Goal: Task Accomplishment & Management: Use online tool/utility

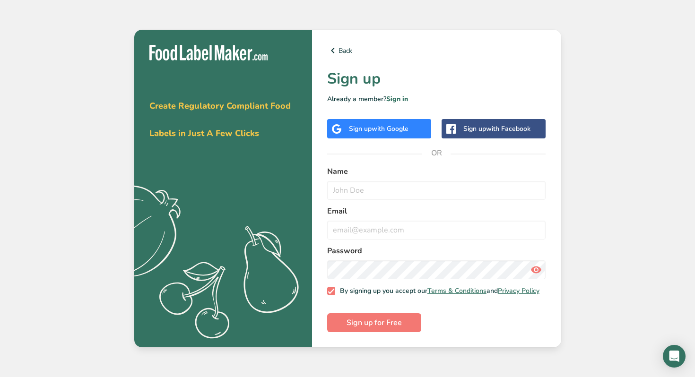
click at [402, 124] on span "with Google" at bounding box center [389, 128] width 37 height 9
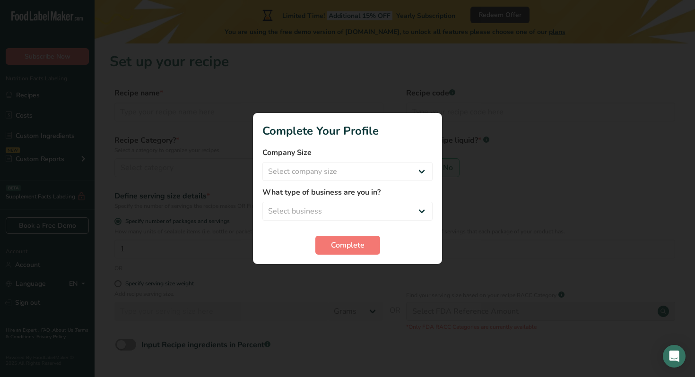
click at [368, 186] on form "Company Size Select company size Fewer than 10 Employees 10 to 50 Employees 51 …" at bounding box center [347, 201] width 170 height 108
click at [368, 178] on select "Select company size Fewer than 10 Employees 10 to 50 Employees 51 to 500 Employ…" at bounding box center [347, 171] width 170 height 19
select select "1"
click at [262, 162] on select "Select company size Fewer than 10 Employees 10 to 50 Employees 51 to 500 Employ…" at bounding box center [347, 171] width 170 height 19
click at [356, 205] on select "Select business Packaged Food Manufacturer Restaurant & Cafe Bakery Meal Plans …" at bounding box center [347, 211] width 170 height 19
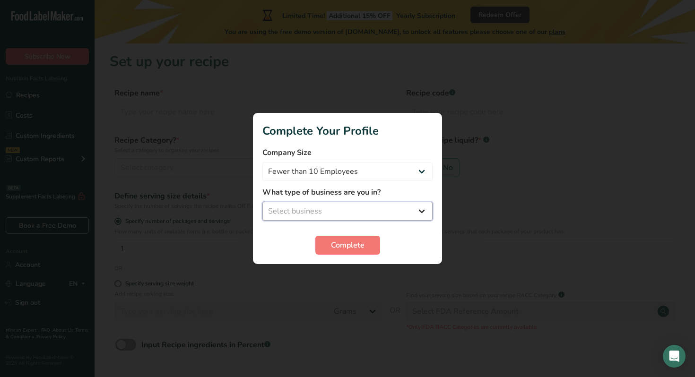
select select "1"
click at [262, 202] on select "Select business Packaged Food Manufacturer Restaurant & Cafe Bakery Meal Plans …" at bounding box center [347, 211] width 170 height 19
click at [356, 239] on button "Complete" at bounding box center [347, 245] width 65 height 19
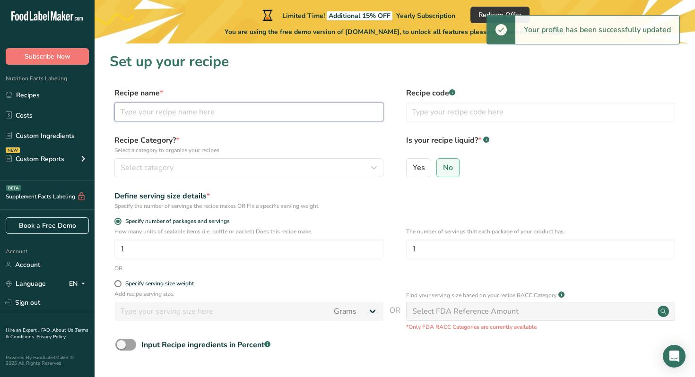
click at [227, 118] on input "text" at bounding box center [248, 112] width 269 height 19
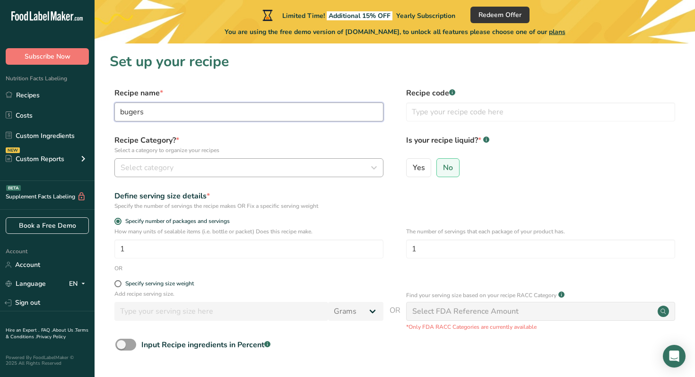
type input "bugers"
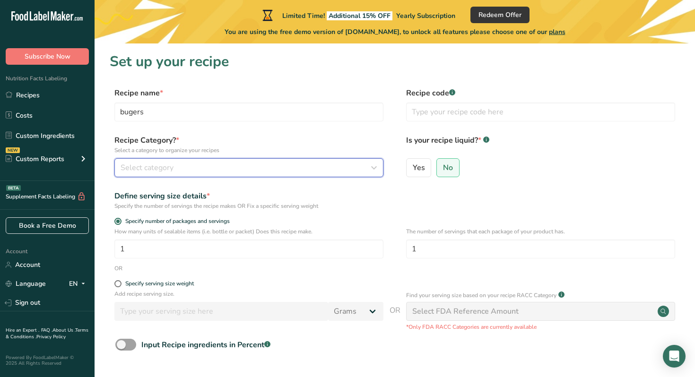
click at [278, 168] on div "Select category" at bounding box center [246, 167] width 251 height 11
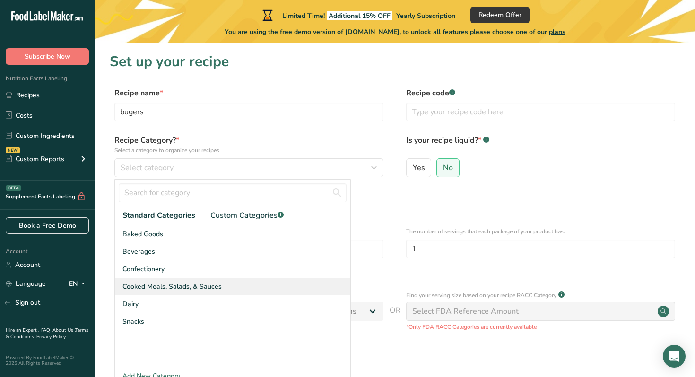
click at [200, 282] on span "Cooked Meals, Salads, & Sauces" at bounding box center [171, 287] width 99 height 10
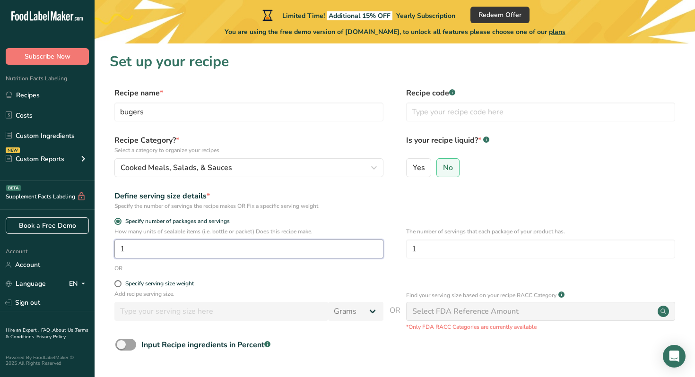
click at [198, 251] on input "1" at bounding box center [248, 249] width 269 height 19
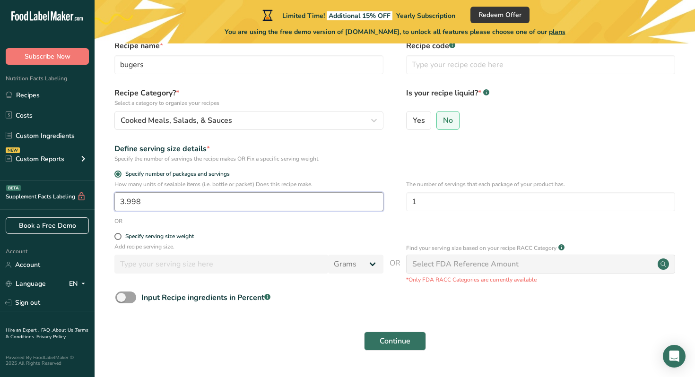
scroll to position [58, 0]
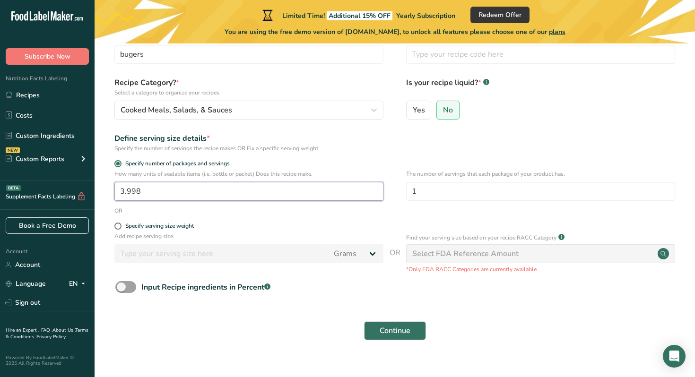
type input "3.998"
click at [546, 253] on div "Select FDA Reference Amount" at bounding box center [540, 253] width 269 height 19
click at [385, 326] on span "Continue" at bounding box center [394, 330] width 31 height 11
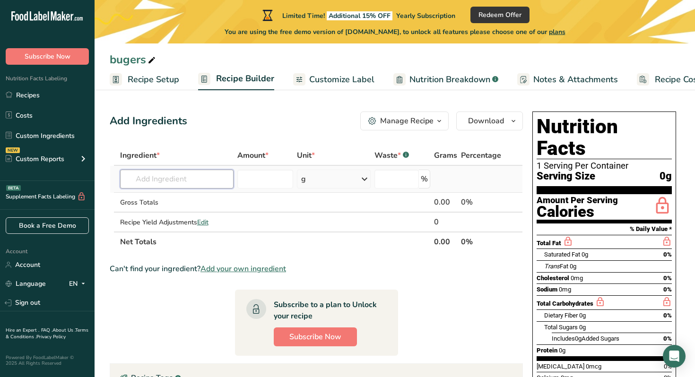
click at [211, 172] on input "text" at bounding box center [177, 179] width 114 height 19
paste input "Mince,beef,lean,raw 500 g Spring onion,raw 450 g Carrot,regular,fresh,unpeeled,…"
type input "Mince,beef,lean,raw 500 g Spring onion,raw 450 g Carrot,regular,fresh,unpeeled,…"
drag, startPoint x: 229, startPoint y: 181, endPoint x: 70, endPoint y: 181, distance: 158.8
click at [70, 181] on div ".a-20{fill:#fff;} Subscribe Now Nutrition Facts Labeling Recipes Costs Custom I…" at bounding box center [347, 267] width 695 height 534
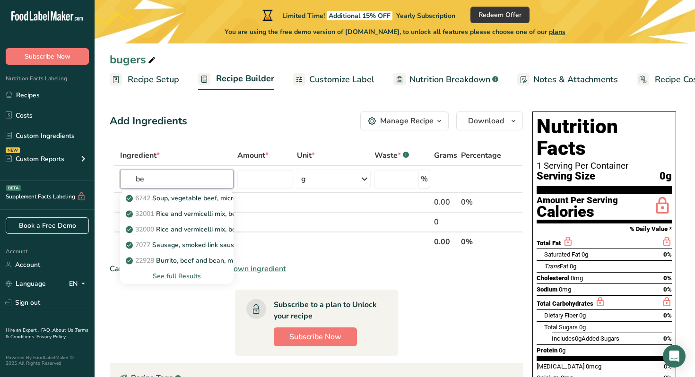
type input "b"
type input "minc"
click at [177, 277] on div "See full Results" at bounding box center [177, 276] width 99 height 10
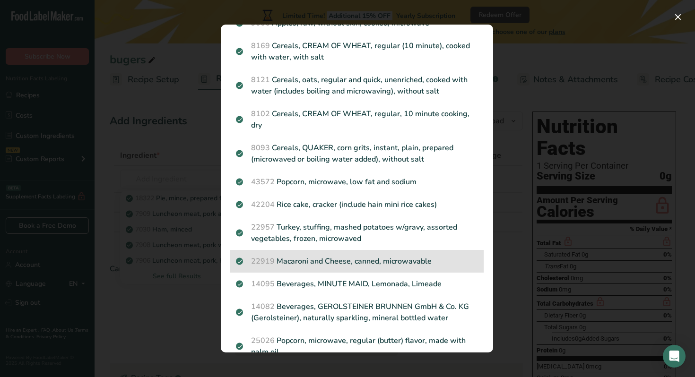
scroll to position [559, 0]
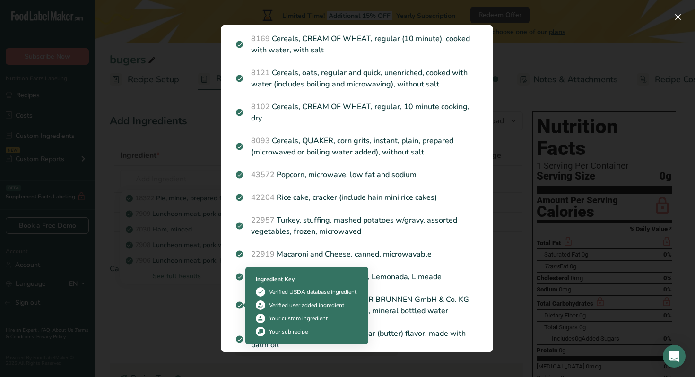
click at [203, 321] on div "Search results modal" at bounding box center [347, 188] width 695 height 377
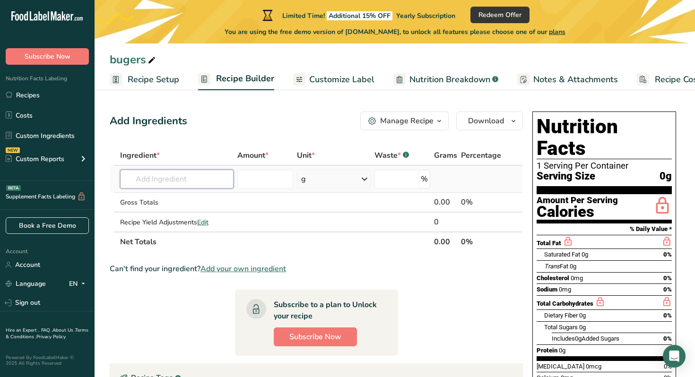
click at [171, 181] on input "text" at bounding box center [177, 179] width 114 height 19
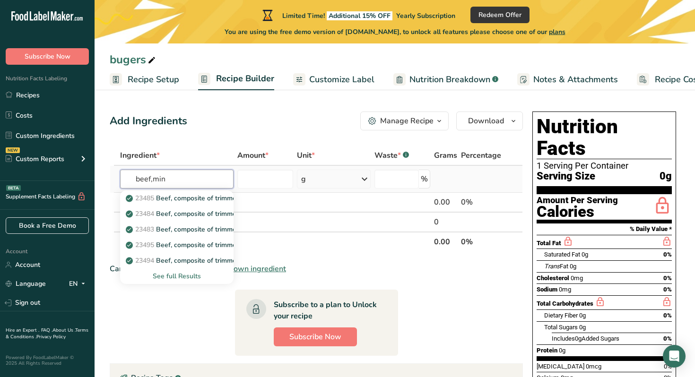
type input "beef,min"
click at [186, 276] on div "See full Results" at bounding box center [177, 276] width 99 height 10
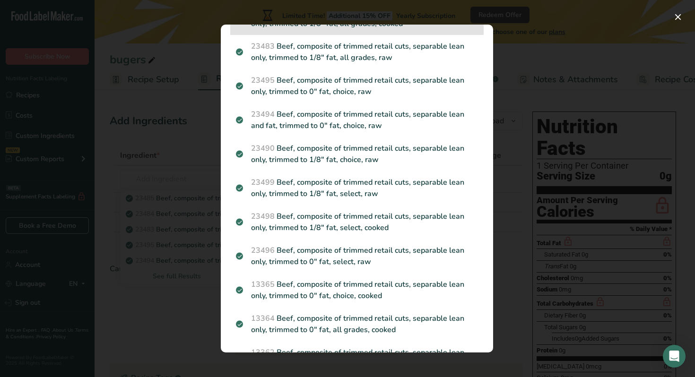
scroll to position [135, 0]
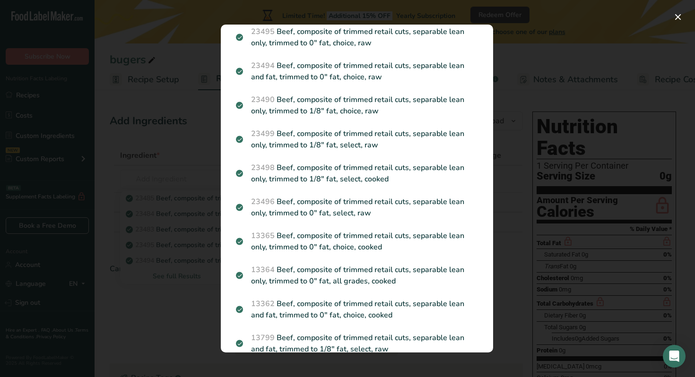
click at [201, 244] on div "Search results modal" at bounding box center [347, 188] width 695 height 377
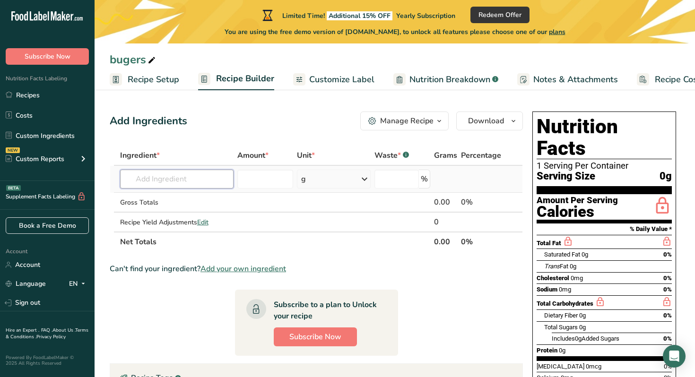
click at [200, 180] on input "text" at bounding box center [177, 179] width 114 height 19
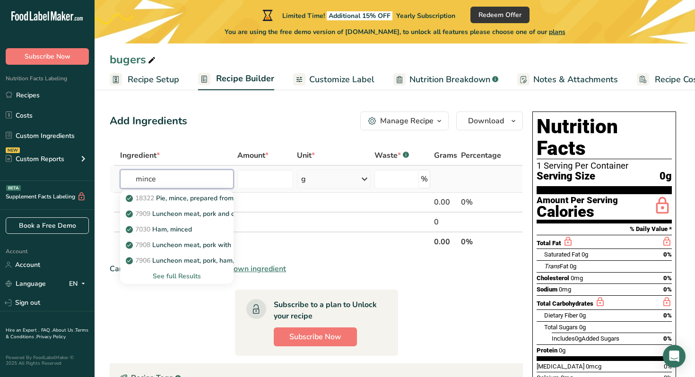
type input "mince"
click at [180, 271] on div "See full Results" at bounding box center [177, 276] width 99 height 10
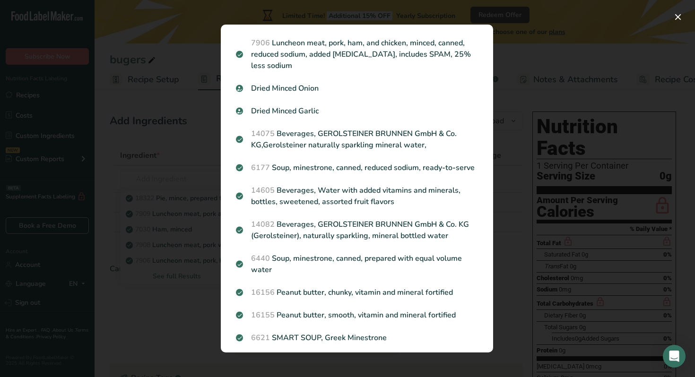
click at [142, 245] on div "Search results modal" at bounding box center [347, 188] width 695 height 377
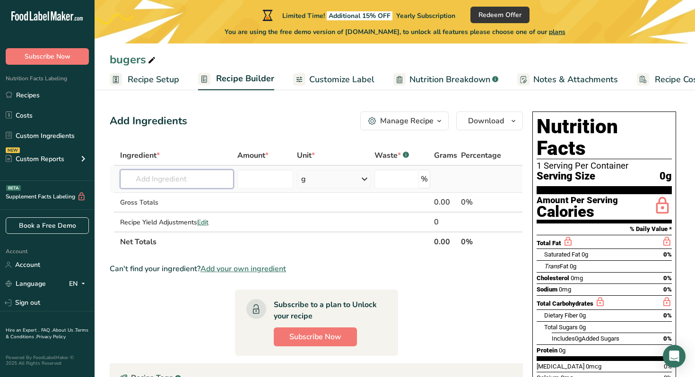
click at [161, 182] on input "text" at bounding box center [177, 179] width 114 height 19
type input "mince beef"
click at [161, 214] on div "Add your own ingredient" at bounding box center [177, 214] width 99 height 10
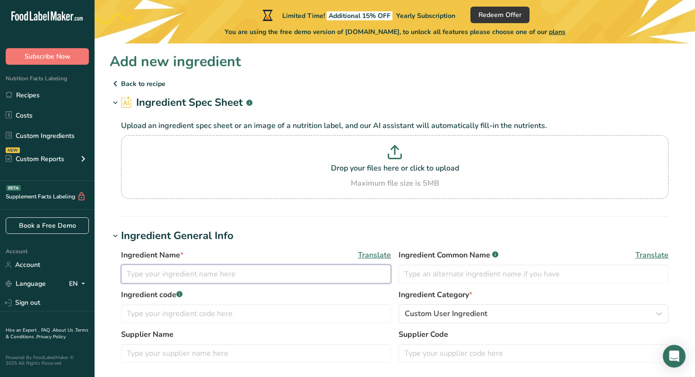
click at [298, 267] on input "text" at bounding box center [256, 274] width 270 height 19
type input "beef mince"
click at [248, 318] on input "text" at bounding box center [256, 313] width 270 height 19
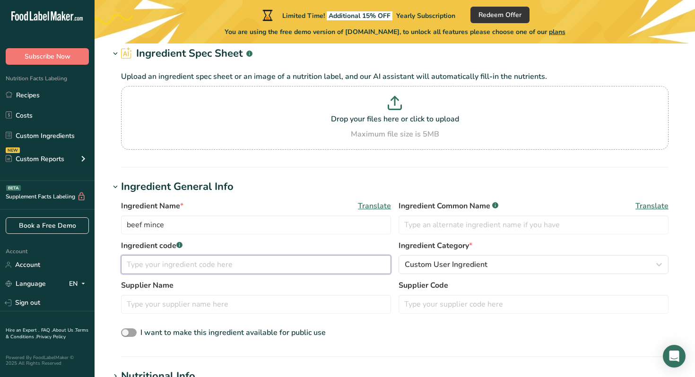
scroll to position [170, 0]
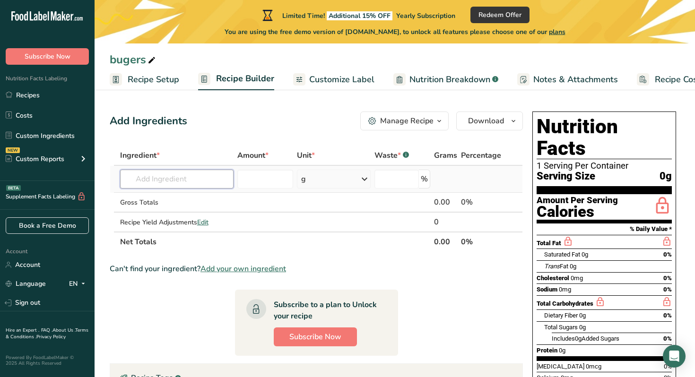
click at [202, 183] on input "text" at bounding box center [177, 179] width 114 height 19
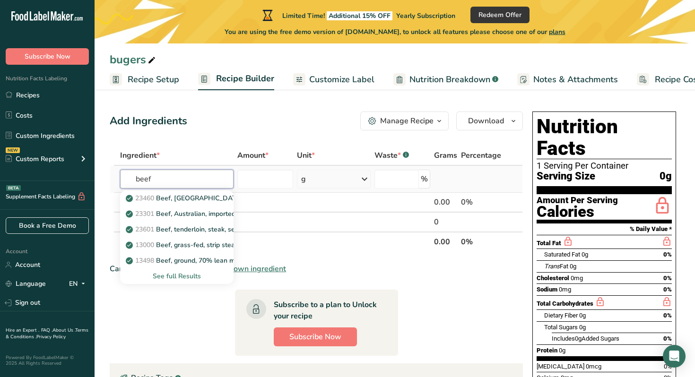
type input "beef"
click at [180, 275] on div "See full Results" at bounding box center [177, 276] width 99 height 10
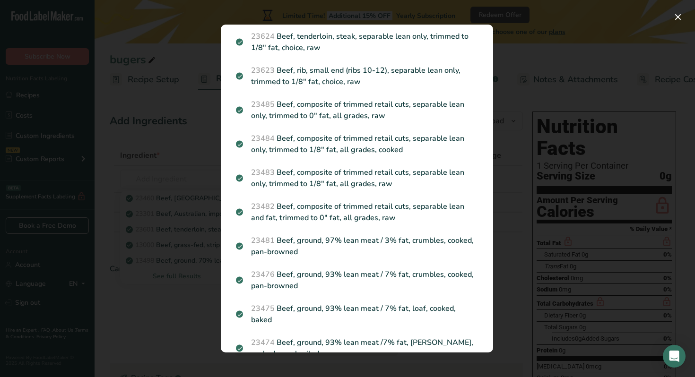
scroll to position [1084, 0]
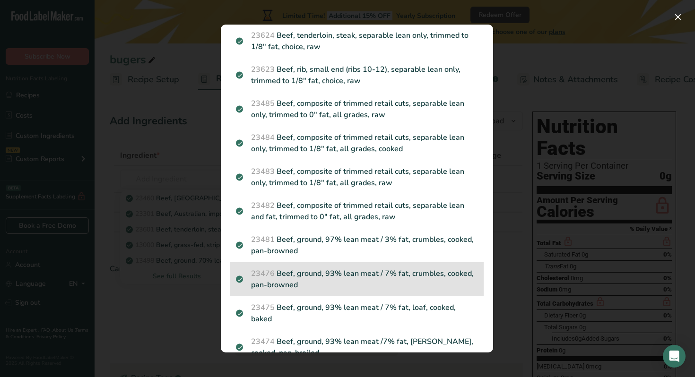
click at [448, 274] on p "23476 Beef, ground, 93% lean meat / 7% fat, crumbles, cooked, pan-browned" at bounding box center [357, 279] width 242 height 23
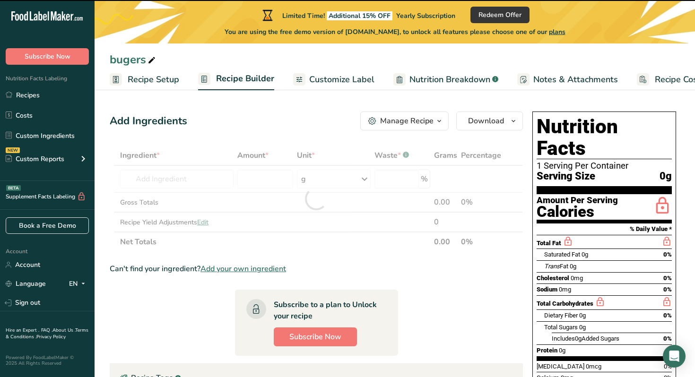
type input "0"
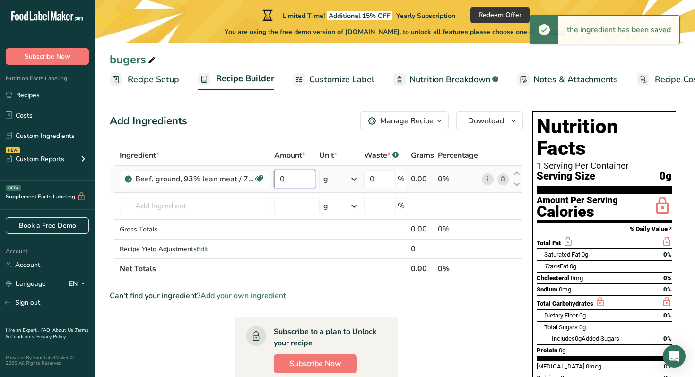
click at [285, 181] on input "0" at bounding box center [294, 179] width 41 height 19
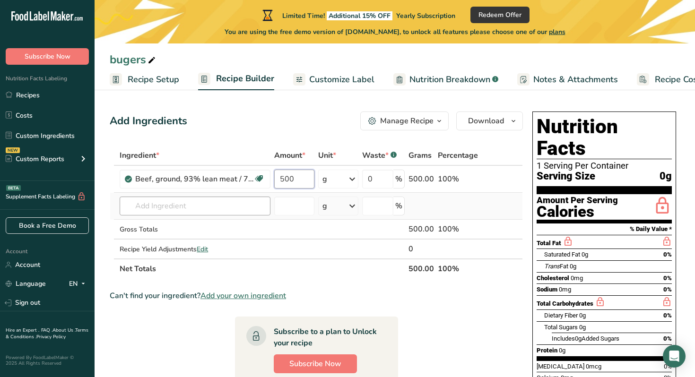
type input "500"
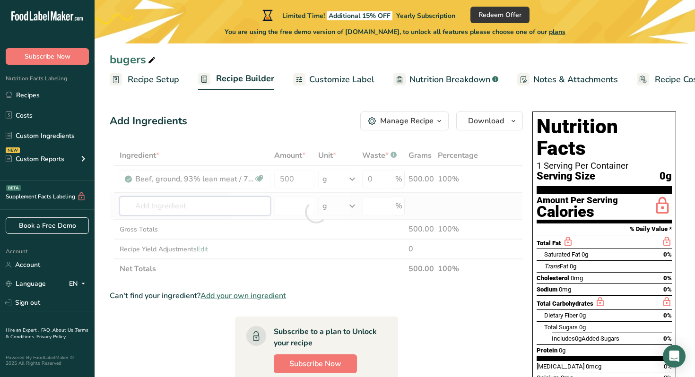
click at [248, 208] on div "Ingredient * Amount * Unit * Waste * .a-a{fill:#347362;}.b-a{fill:#fff;} Grams …" at bounding box center [316, 212] width 413 height 133
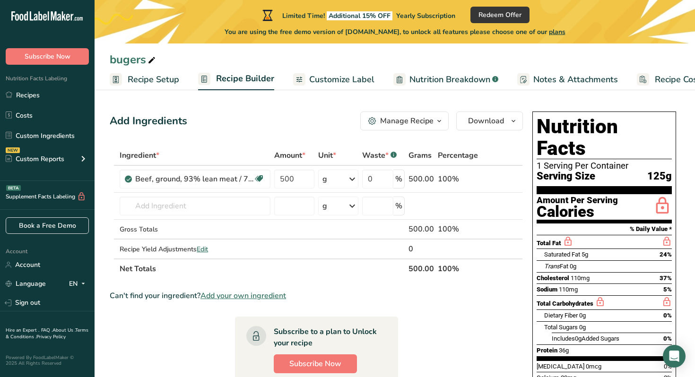
click at [200, 97] on section "Add Ingredients Manage Recipe Delete Recipe Duplicate Recipe Scale Recipe Save …" at bounding box center [395, 347] width 600 height 508
click at [205, 207] on input "text" at bounding box center [195, 206] width 151 height 19
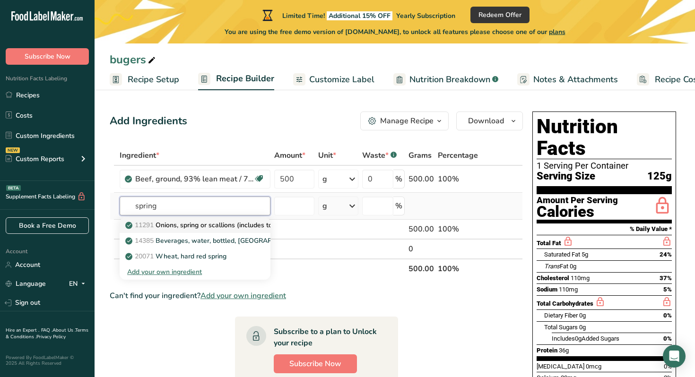
type input "spring"
click at [218, 226] on p "11291 Onions, spring or scallions (includes tops and bulb), raw" at bounding box center [226, 225] width 198 height 10
type input "Onions, spring or scallions (includes tops and bulb), raw"
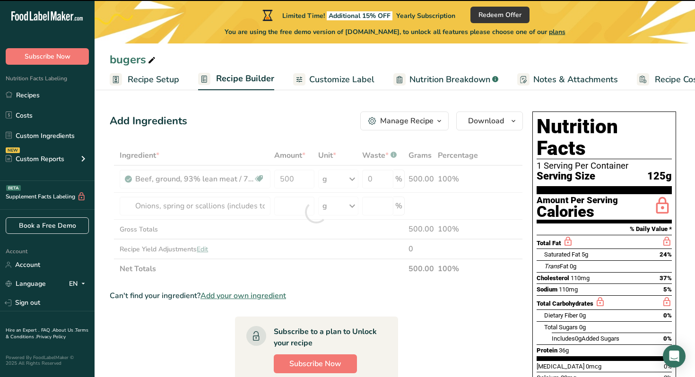
type input "0"
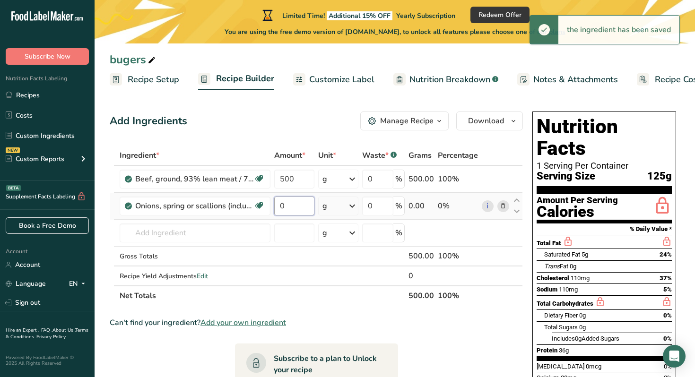
click at [301, 207] on input "0" at bounding box center [294, 206] width 40 height 19
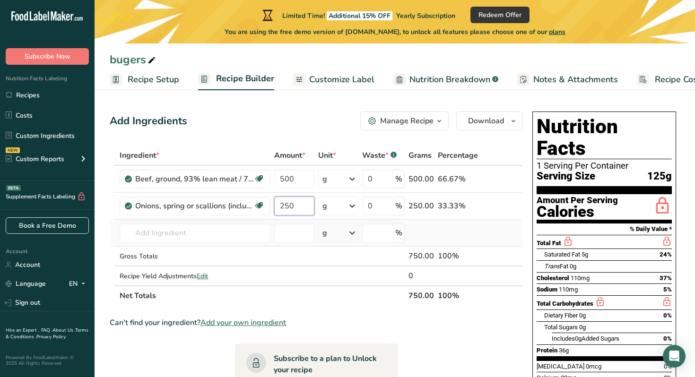
type input "250"
click at [224, 223] on div "Ingredient * Amount * Unit * Waste * .a-a{fill:#347362;}.b-a{fill:#fff;} Grams …" at bounding box center [316, 226] width 413 height 160
click at [215, 233] on input "text" at bounding box center [195, 233] width 151 height 19
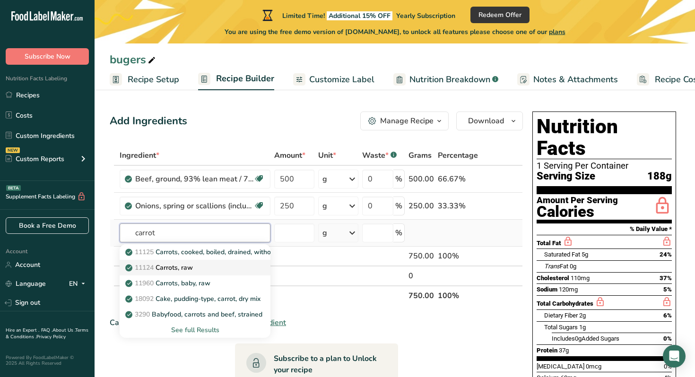
type input "carrot"
click at [216, 266] on div "11124 [GEOGRAPHIC_DATA], raw" at bounding box center [187, 268] width 121 height 10
type input "Carrots, raw"
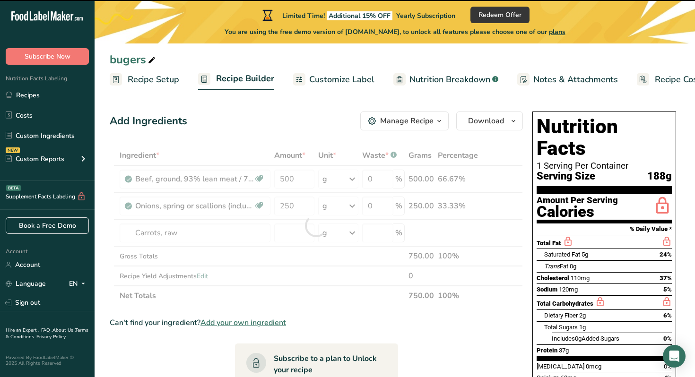
type input "0"
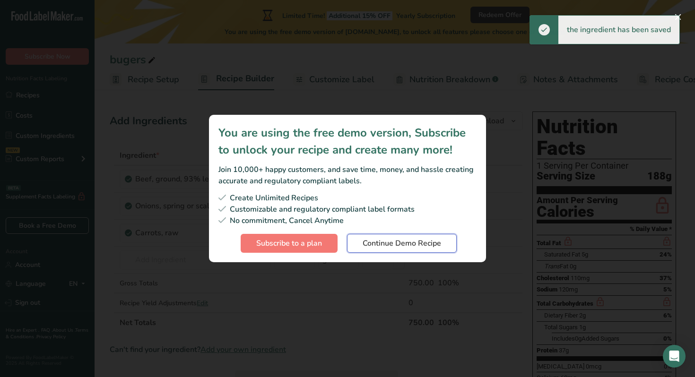
click at [399, 243] on span "Continue Demo Recipe" at bounding box center [401, 243] width 78 height 11
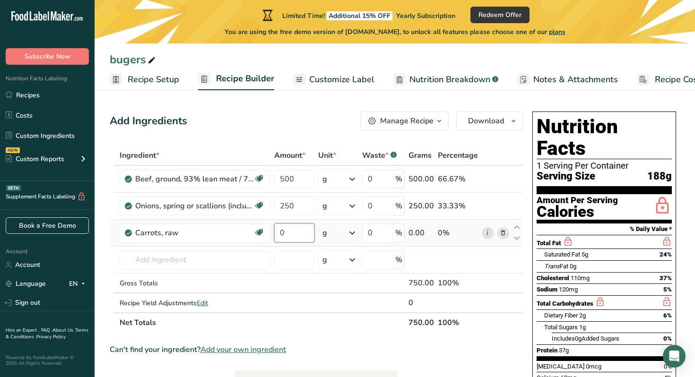
click at [293, 238] on input "0" at bounding box center [294, 233] width 40 height 19
type input "140"
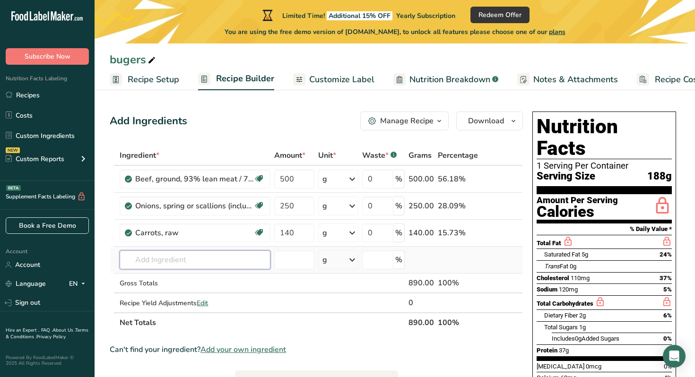
click at [229, 259] on div "Ingredient * Amount * Unit * Waste * .a-a{fill:#347362;}.b-a{fill:#fff;} Grams …" at bounding box center [316, 239] width 413 height 187
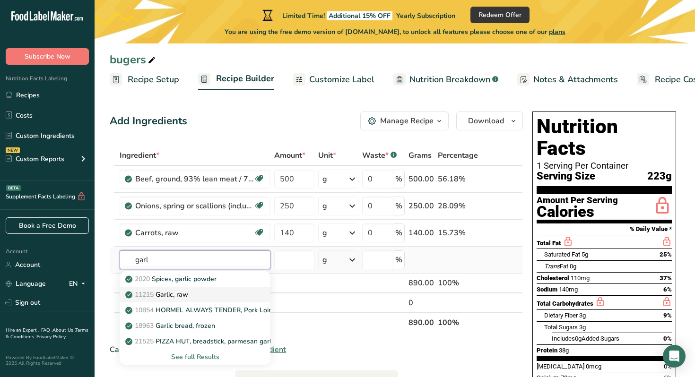
type input "garl"
click at [207, 297] on div "11215 Garlic, raw" at bounding box center [187, 295] width 121 height 10
type input "Garlic, raw"
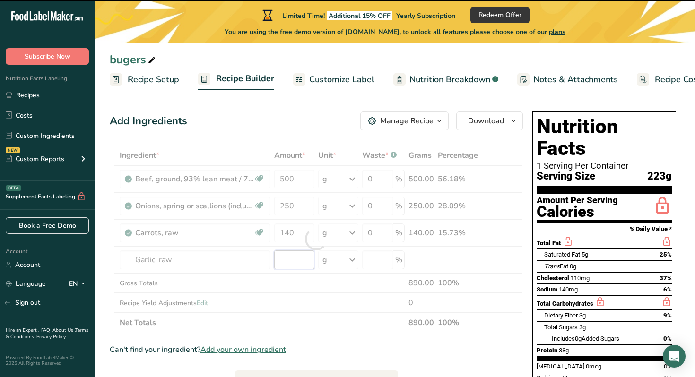
type input "0"
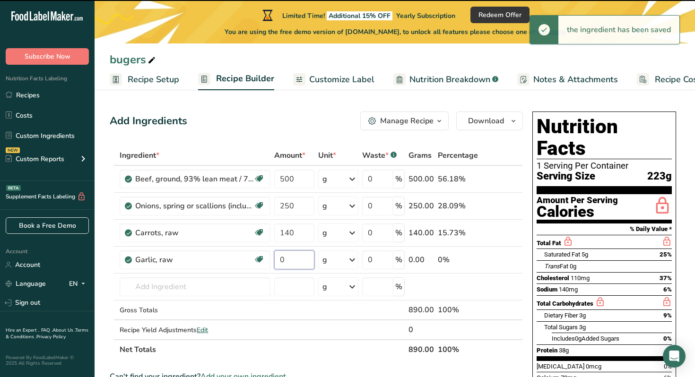
click at [290, 258] on input "0" at bounding box center [294, 259] width 40 height 19
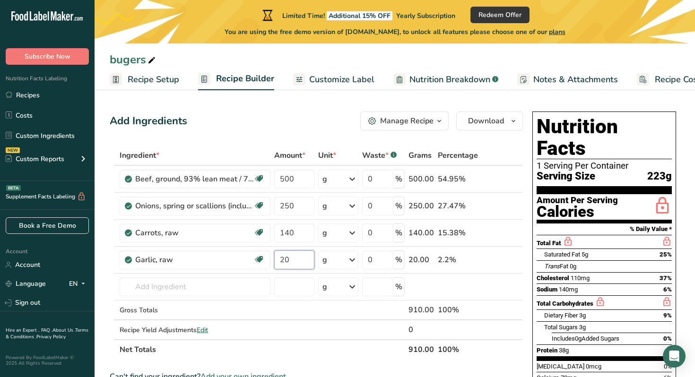
type input "20"
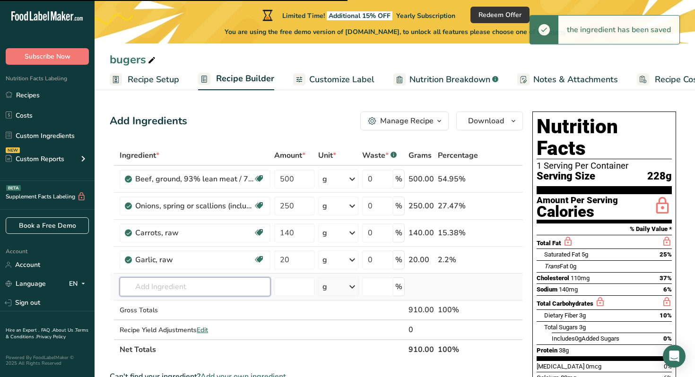
click at [207, 286] on div "Ingredient * Amount * Unit * Waste * .a-a{fill:#347362;}.b-a{fill:#fff;} Grams …" at bounding box center [316, 253] width 413 height 214
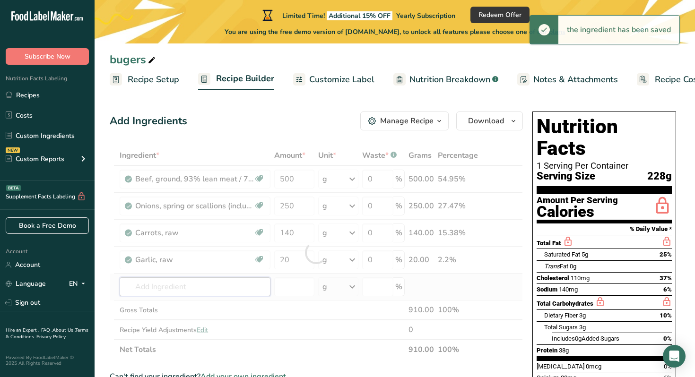
type input "d"
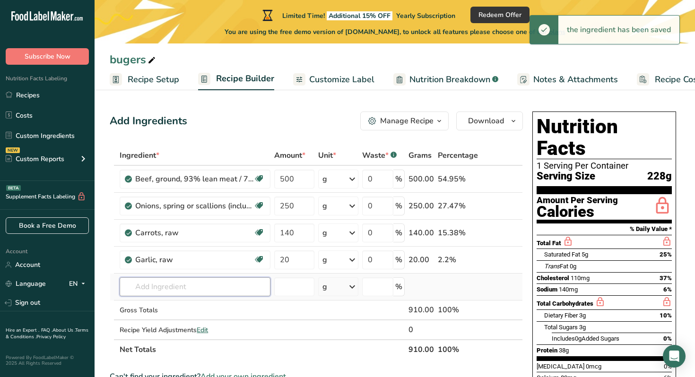
type input "i"
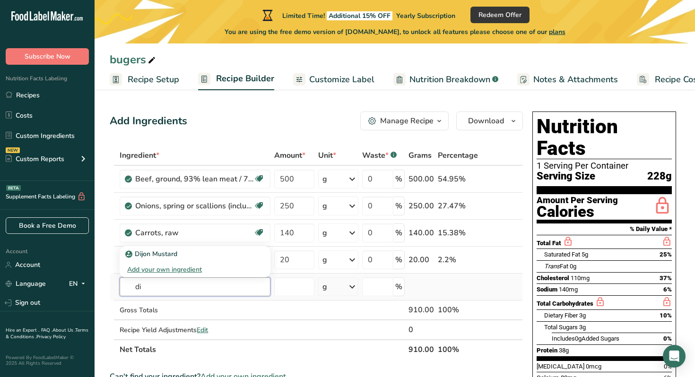
type input "d"
type input "dij"
click at [167, 250] on p "Dijon Mustard" at bounding box center [152, 254] width 50 height 10
type input "Dijon Mustard"
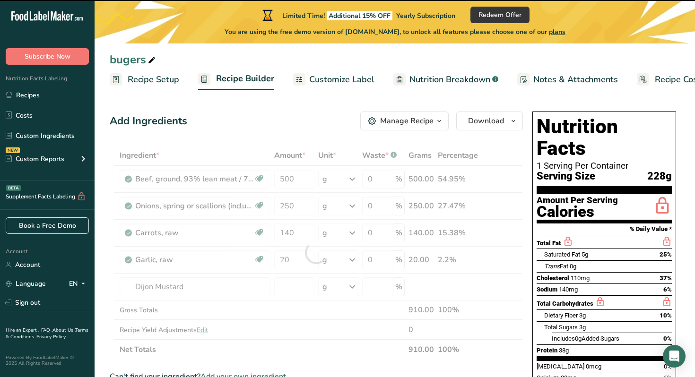
type input "0"
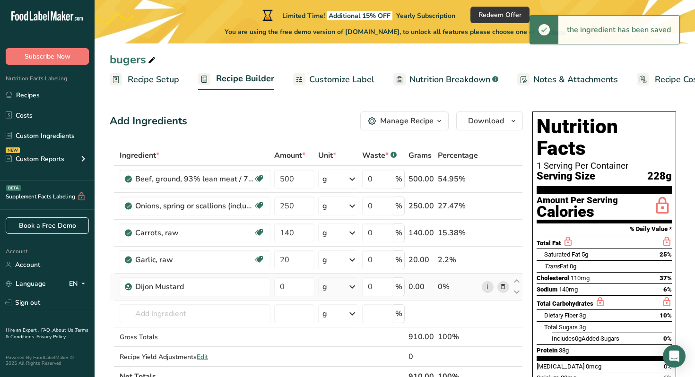
click at [345, 289] on div "g" at bounding box center [338, 286] width 40 height 19
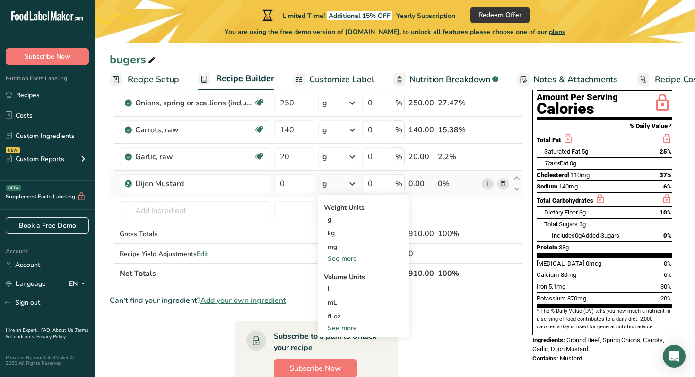
scroll to position [106, 0]
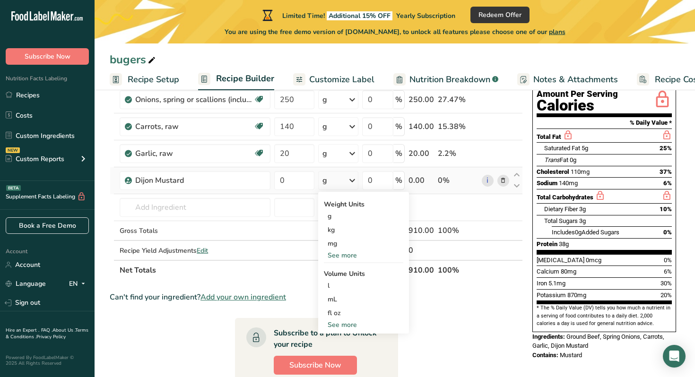
click at [353, 327] on div "See more" at bounding box center [363, 325] width 79 height 10
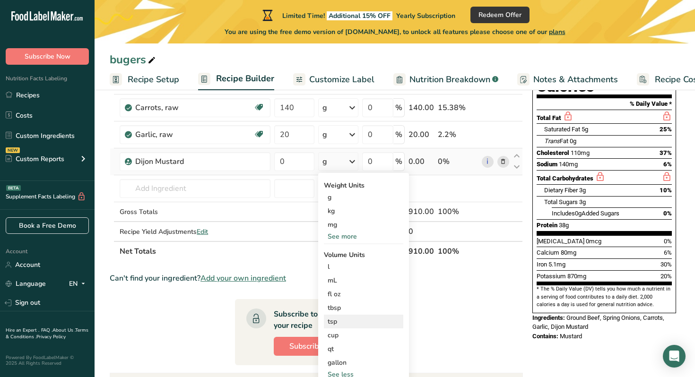
scroll to position [148, 0]
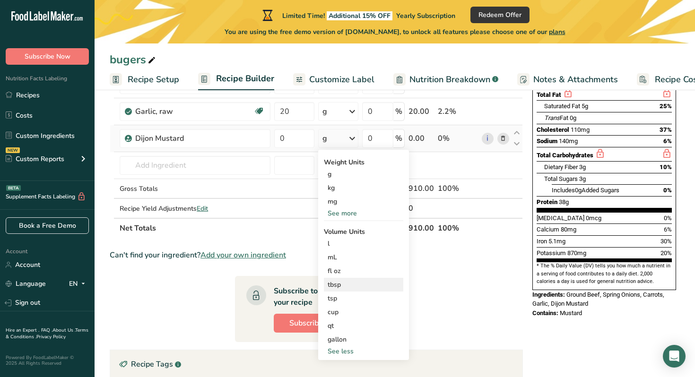
click at [356, 287] on div "tbsp" at bounding box center [364, 285] width 72 height 10
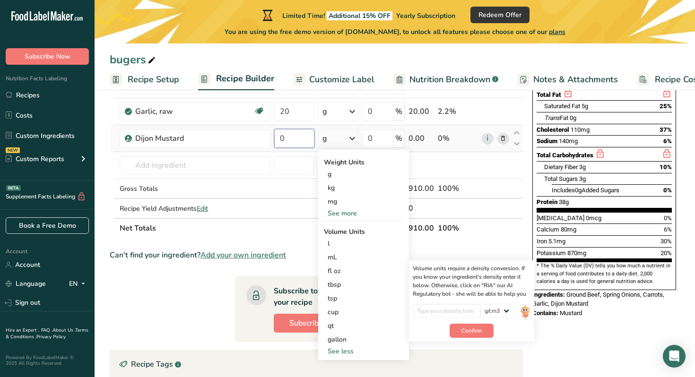
click at [302, 134] on input "0" at bounding box center [294, 138] width 40 height 19
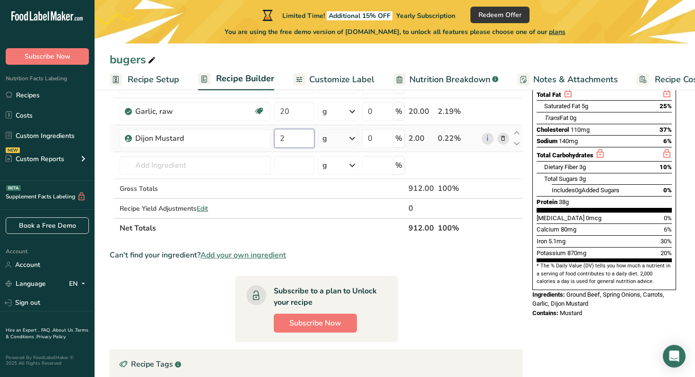
type input "2"
click at [357, 137] on div "Ingredient * Amount * Unit * Waste * .a-a{fill:#347362;}.b-a{fill:#fff;} Grams …" at bounding box center [316, 117] width 413 height 241
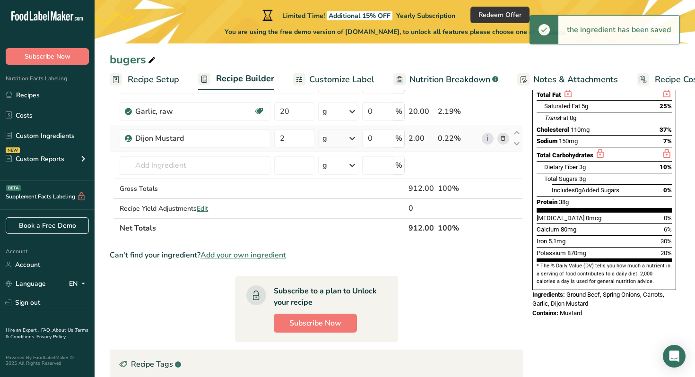
click at [352, 141] on icon at bounding box center [351, 138] width 11 height 17
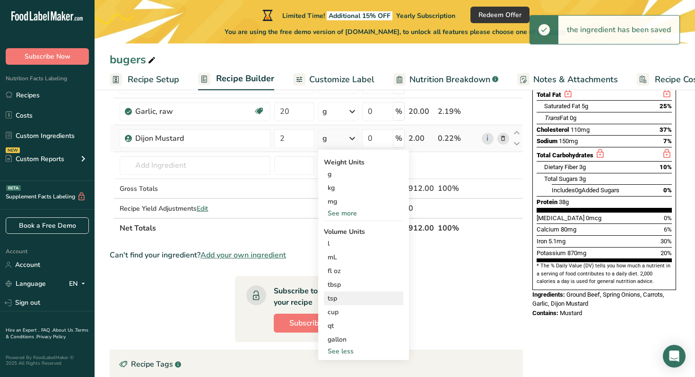
scroll to position [148, 0]
click at [335, 285] on div "tbsp" at bounding box center [364, 285] width 72 height 10
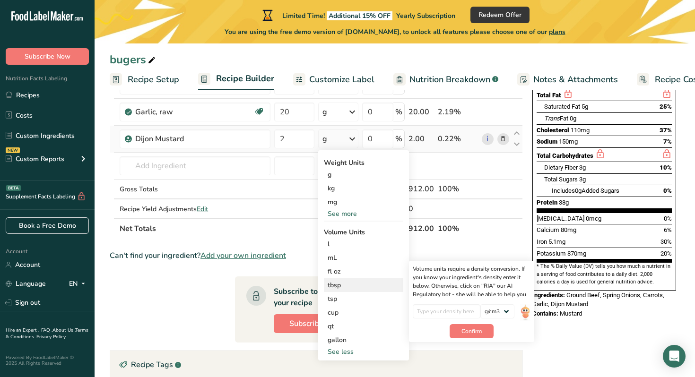
click at [345, 285] on div "tbsp" at bounding box center [364, 285] width 72 height 10
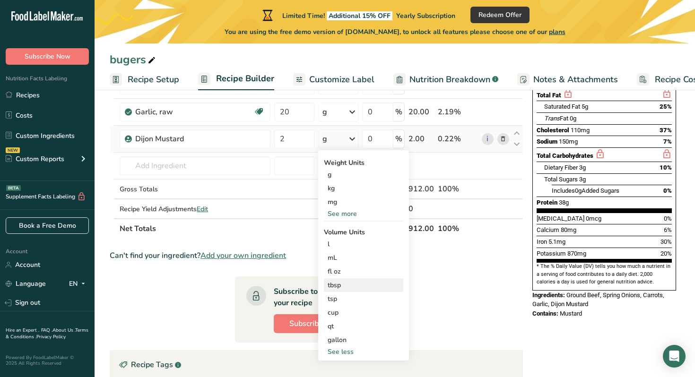
click at [345, 285] on div "tbsp" at bounding box center [364, 285] width 72 height 10
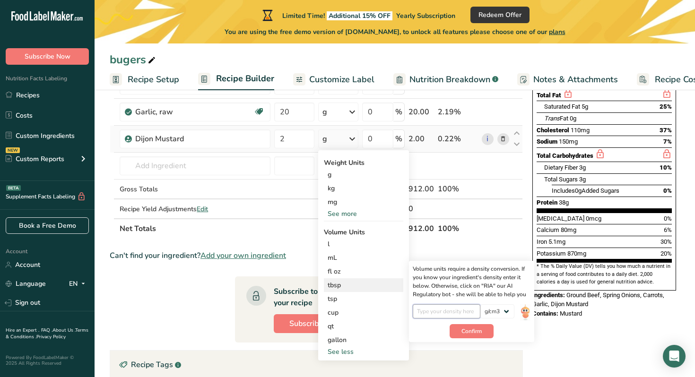
click at [455, 307] on input "number" at bounding box center [447, 311] width 68 height 14
click at [501, 310] on select "lb/ft3 g/cm3" at bounding box center [497, 311] width 34 height 14
click at [436, 313] on input "number" at bounding box center [447, 311] width 68 height 14
type input "2"
click at [473, 328] on span "Confirm" at bounding box center [471, 331] width 20 height 9
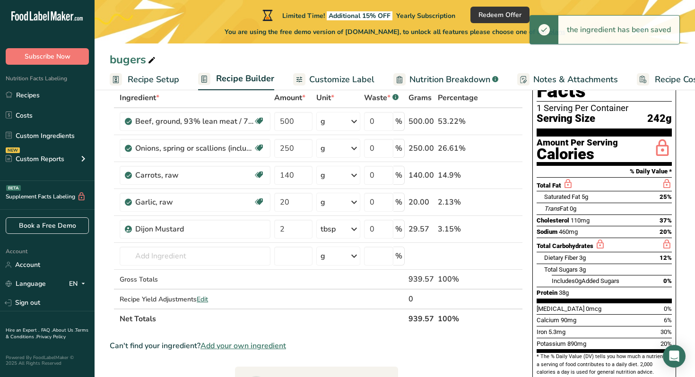
scroll to position [6, 0]
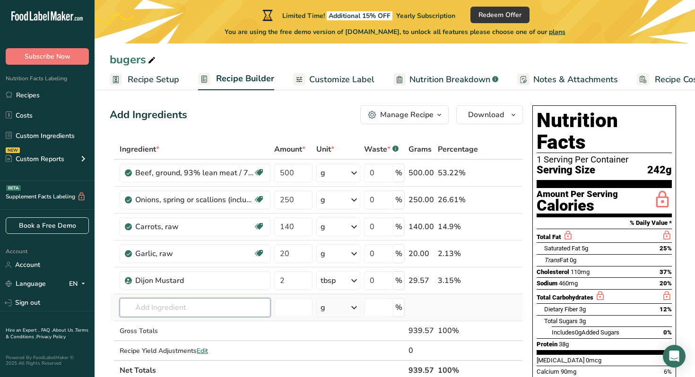
click at [190, 310] on input "text" at bounding box center [195, 307] width 151 height 19
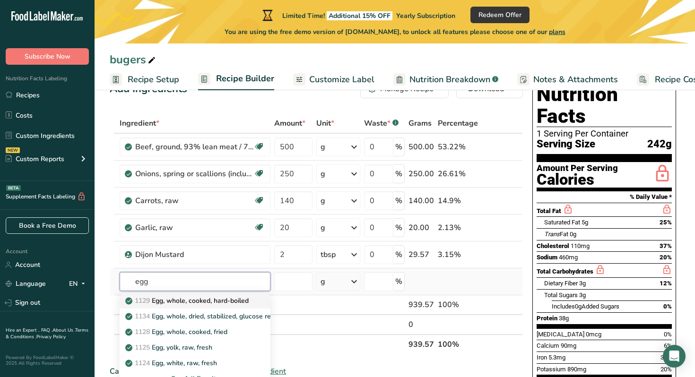
scroll to position [38, 0]
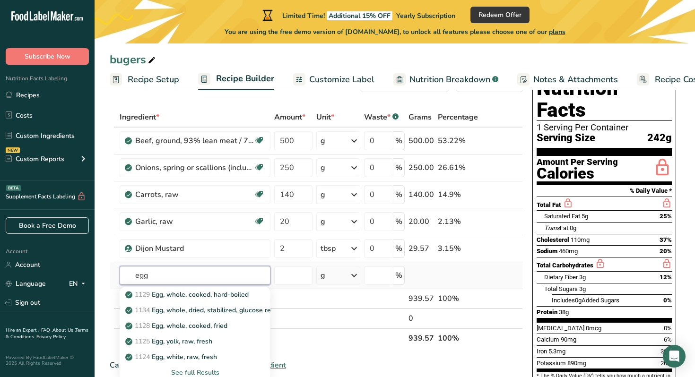
type input "egg"
click at [193, 374] on div "See full Results" at bounding box center [195, 373] width 136 height 10
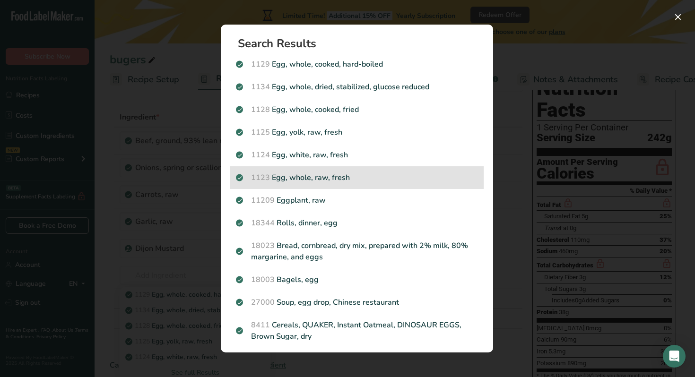
click at [360, 180] on p "1123 Egg, whole, raw, fresh" at bounding box center [357, 177] width 242 height 11
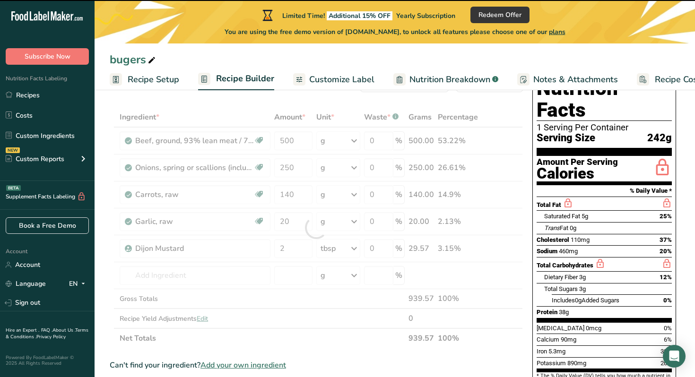
type input "0"
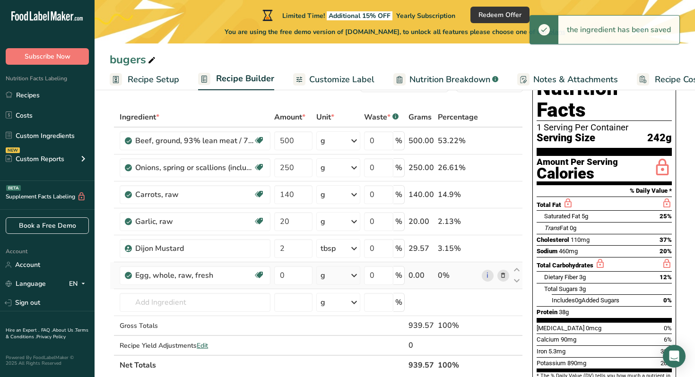
click at [343, 280] on div "g" at bounding box center [338, 275] width 44 height 19
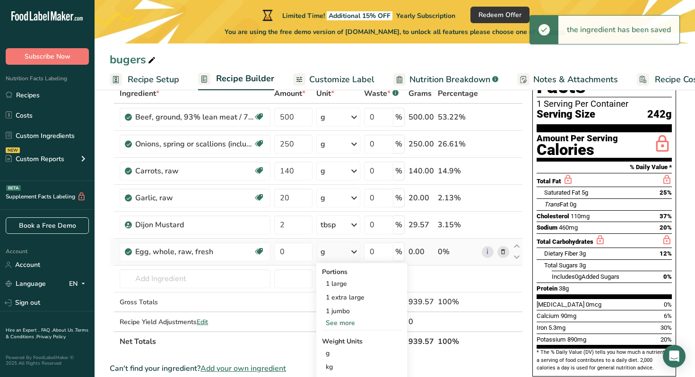
scroll to position [63, 0]
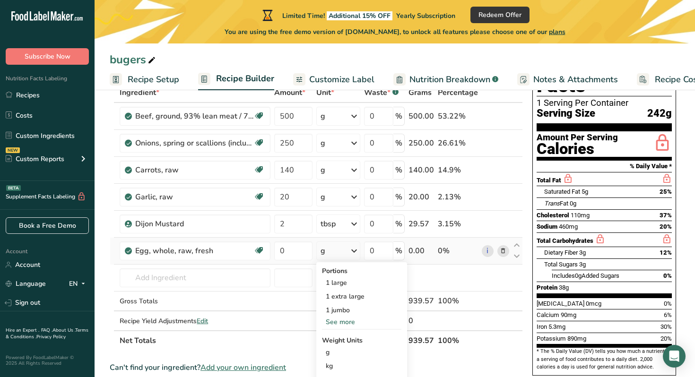
click at [347, 321] on div "See more" at bounding box center [361, 322] width 79 height 10
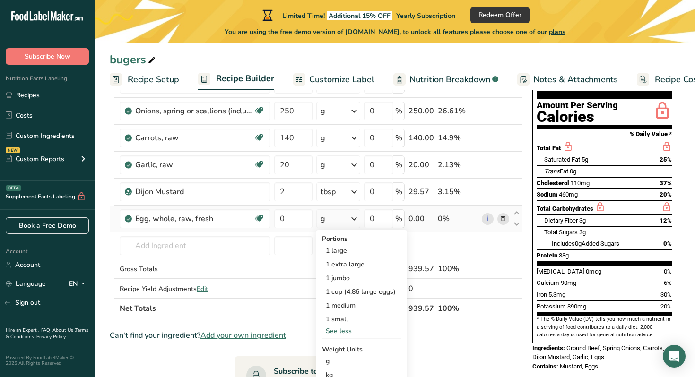
scroll to position [97, 0]
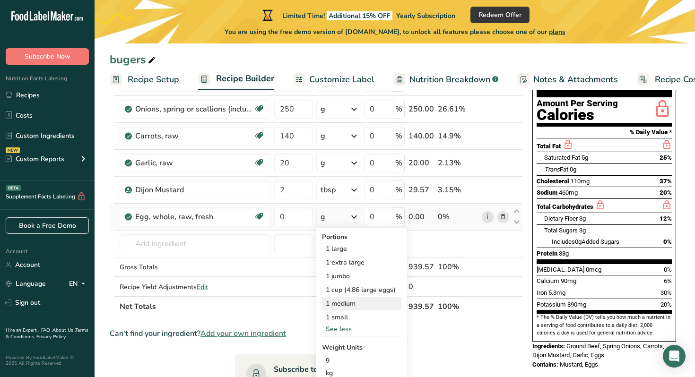
click at [350, 303] on div "1 medium" at bounding box center [361, 304] width 79 height 14
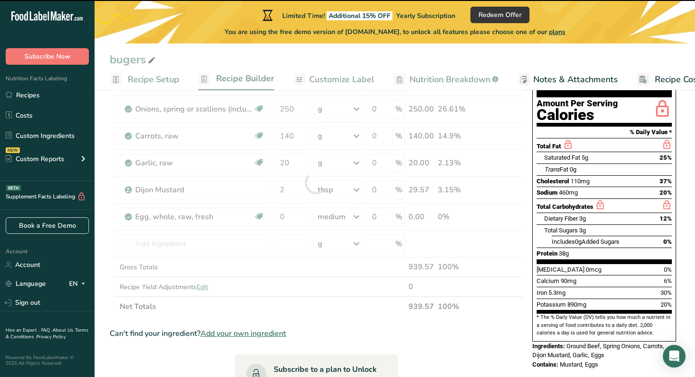
click at [285, 215] on div at bounding box center [316, 183] width 413 height 268
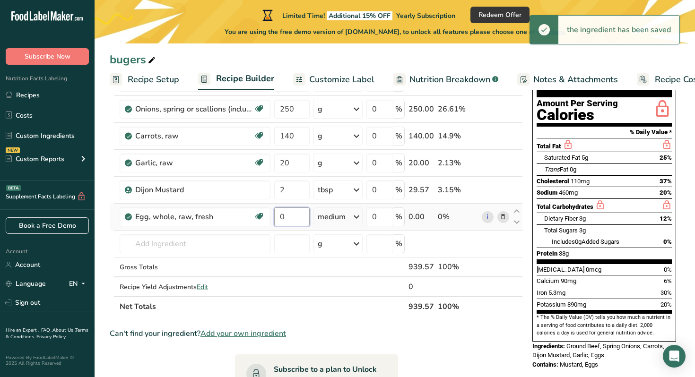
click at [285, 216] on input "0" at bounding box center [291, 216] width 35 height 19
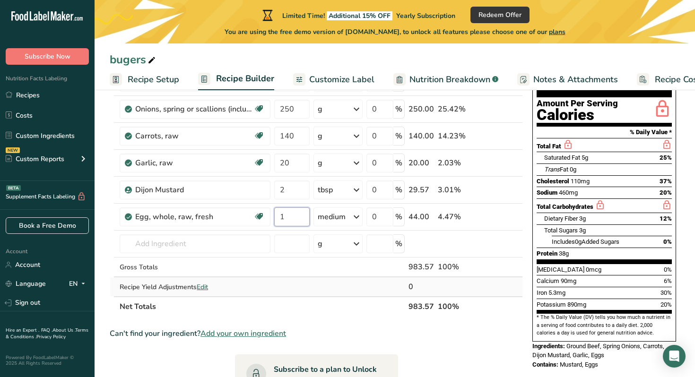
type input "1"
click at [357, 294] on div "Ingredient * Amount * Unit * Waste * .a-a{fill:#347362;}.b-a{fill:#fff;} Grams …" at bounding box center [316, 183] width 413 height 268
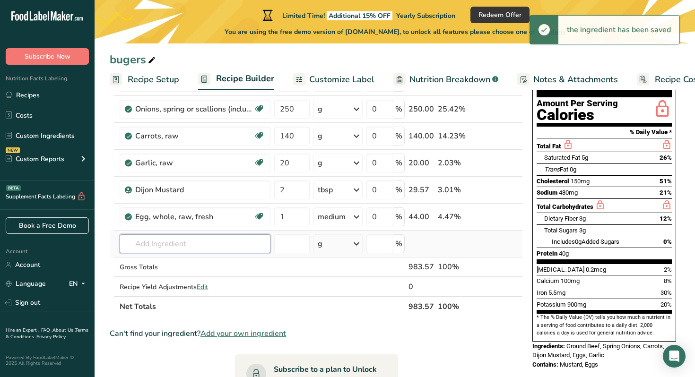
click at [187, 239] on input "text" at bounding box center [195, 243] width 151 height 19
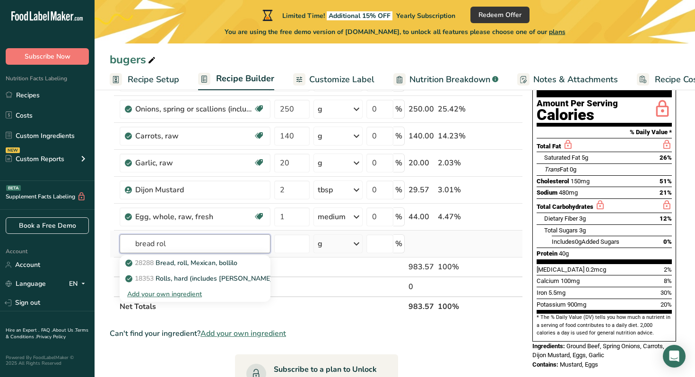
type input "bread rol"
click at [195, 293] on div "Add your own ingredient" at bounding box center [195, 294] width 136 height 10
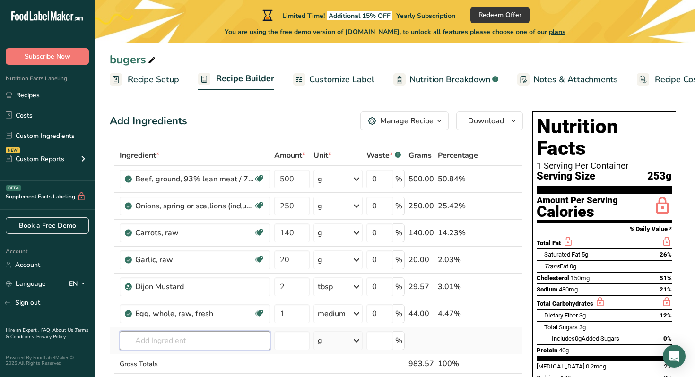
click at [178, 332] on input "text" at bounding box center [195, 340] width 151 height 19
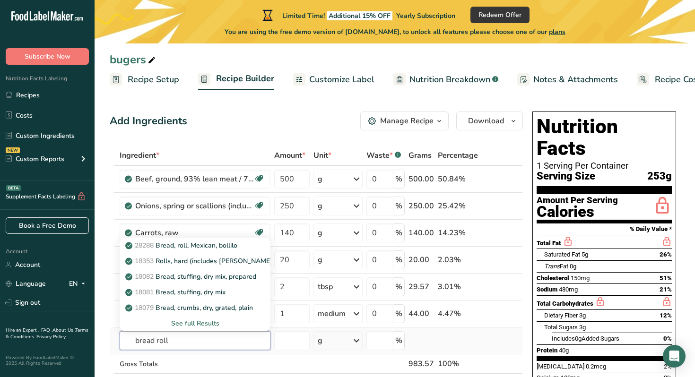
type input "bread roll"
click at [191, 324] on div "See full Results" at bounding box center [195, 324] width 136 height 10
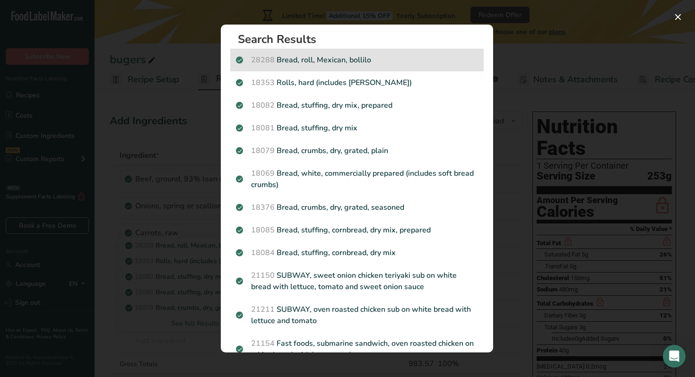
scroll to position [0, 0]
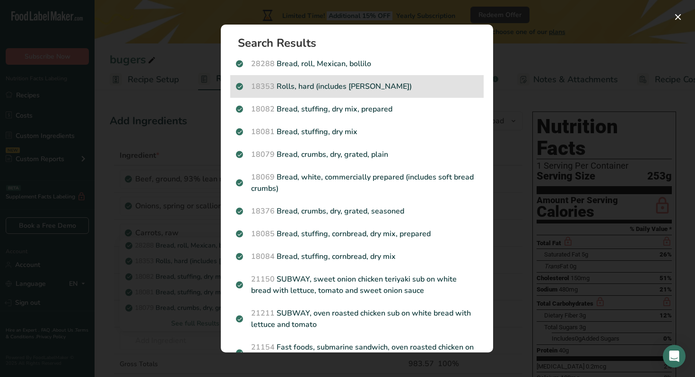
click at [363, 81] on p "18353 Rolls, hard (includes [PERSON_NAME])" at bounding box center [357, 86] width 242 height 11
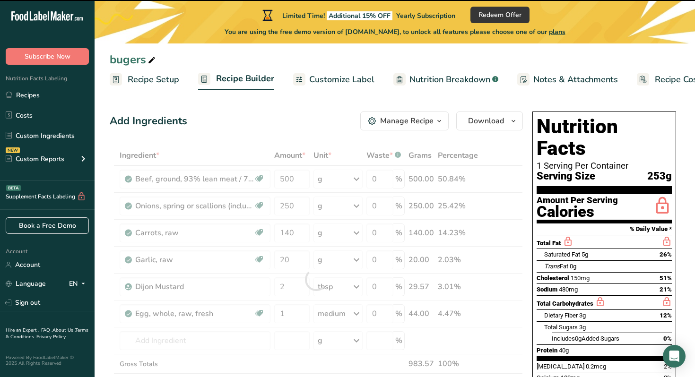
type input "0"
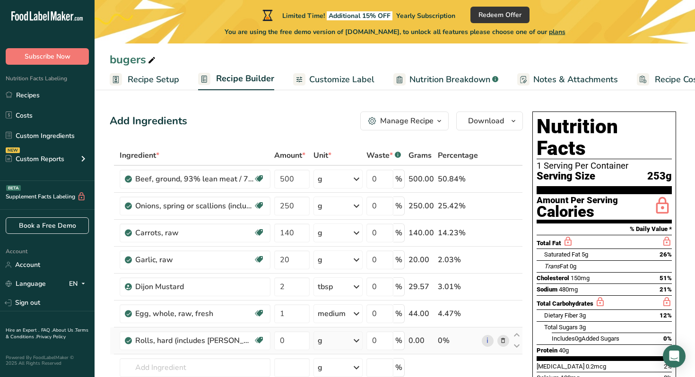
click at [320, 338] on div "g" at bounding box center [320, 340] width 5 height 11
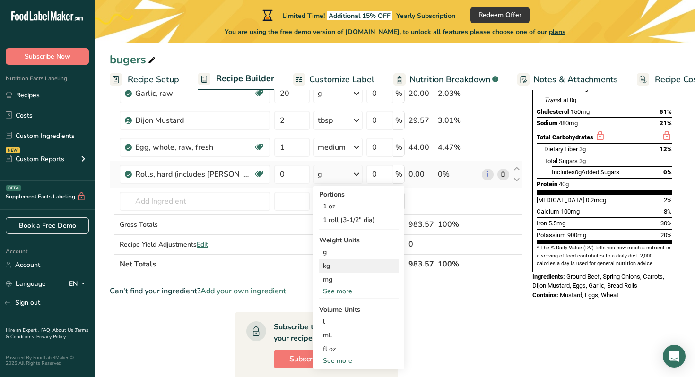
scroll to position [162, 0]
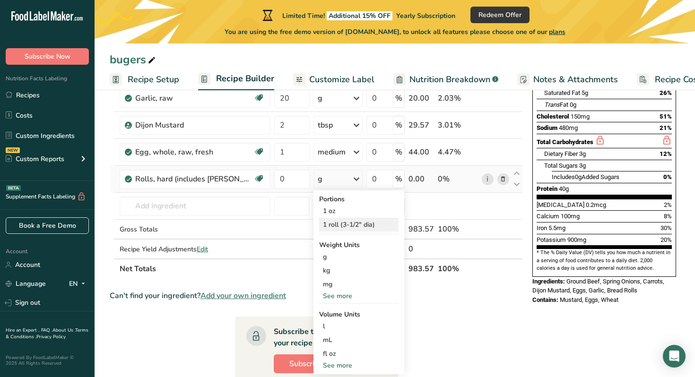
click at [347, 226] on div "1 roll (3-1/2" dia)" at bounding box center [358, 225] width 79 height 14
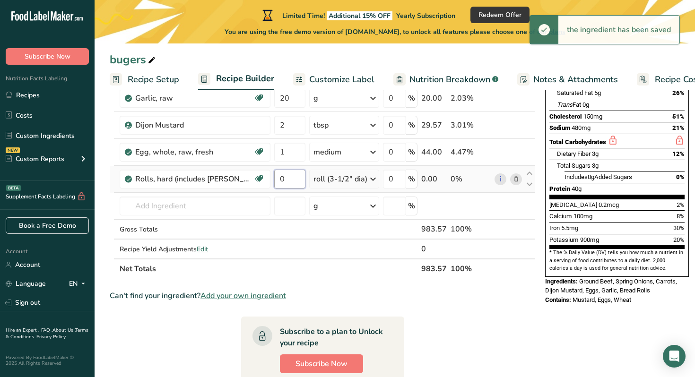
click at [289, 180] on input "0" at bounding box center [289, 179] width 31 height 19
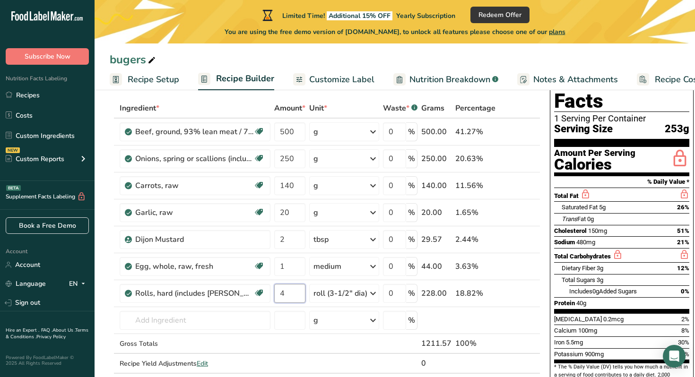
scroll to position [41, 0]
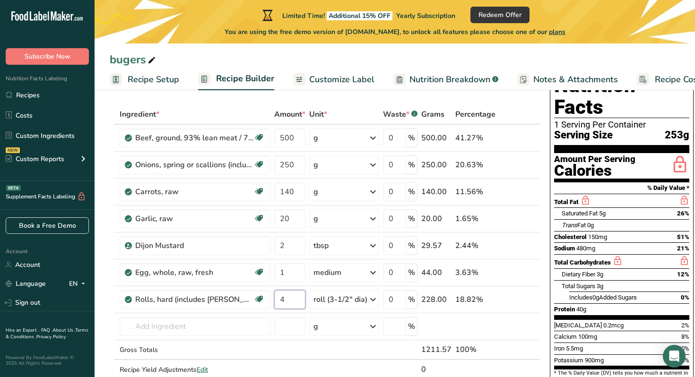
type input "4"
